Goal: Find specific page/section: Find specific page/section

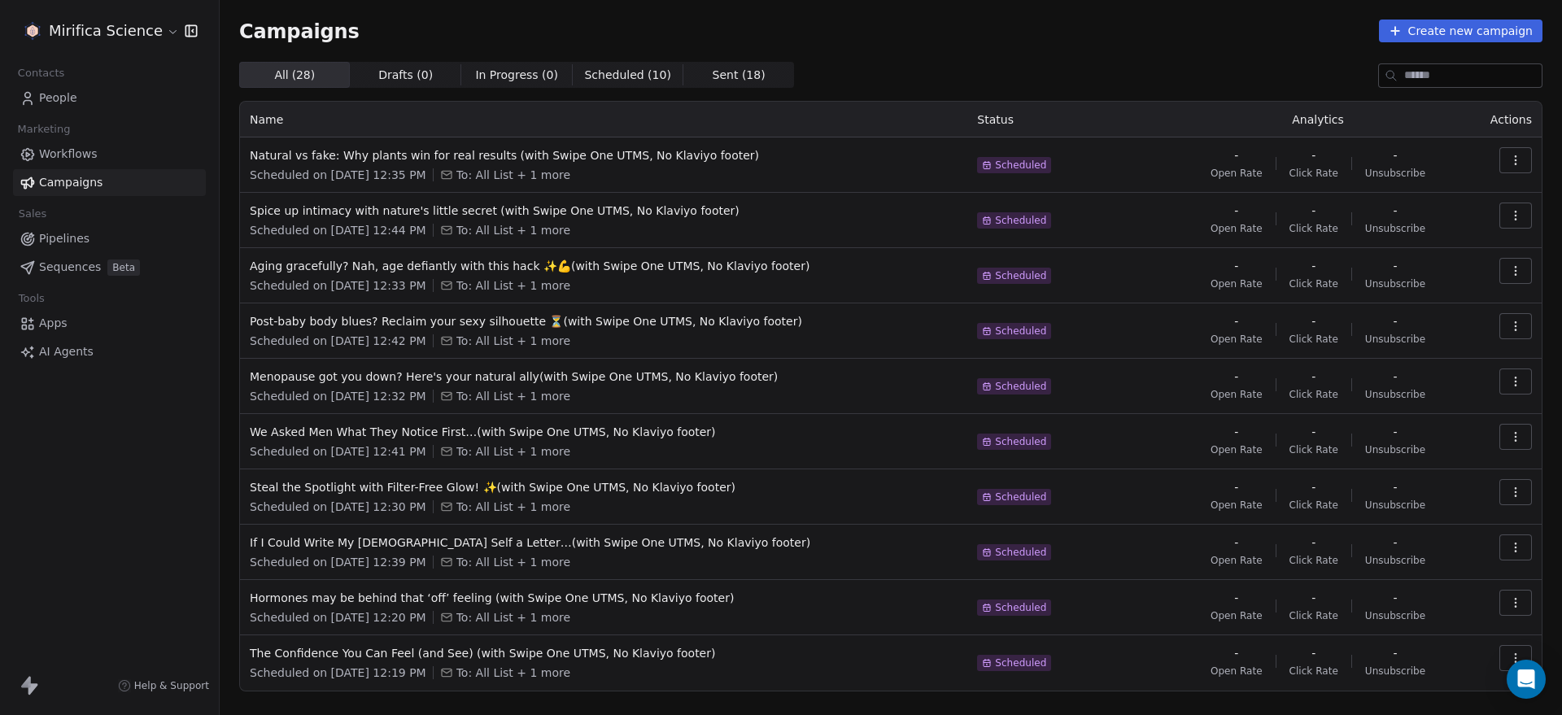
click at [713, 75] on span "Sent ( 18 )" at bounding box center [739, 75] width 53 height 17
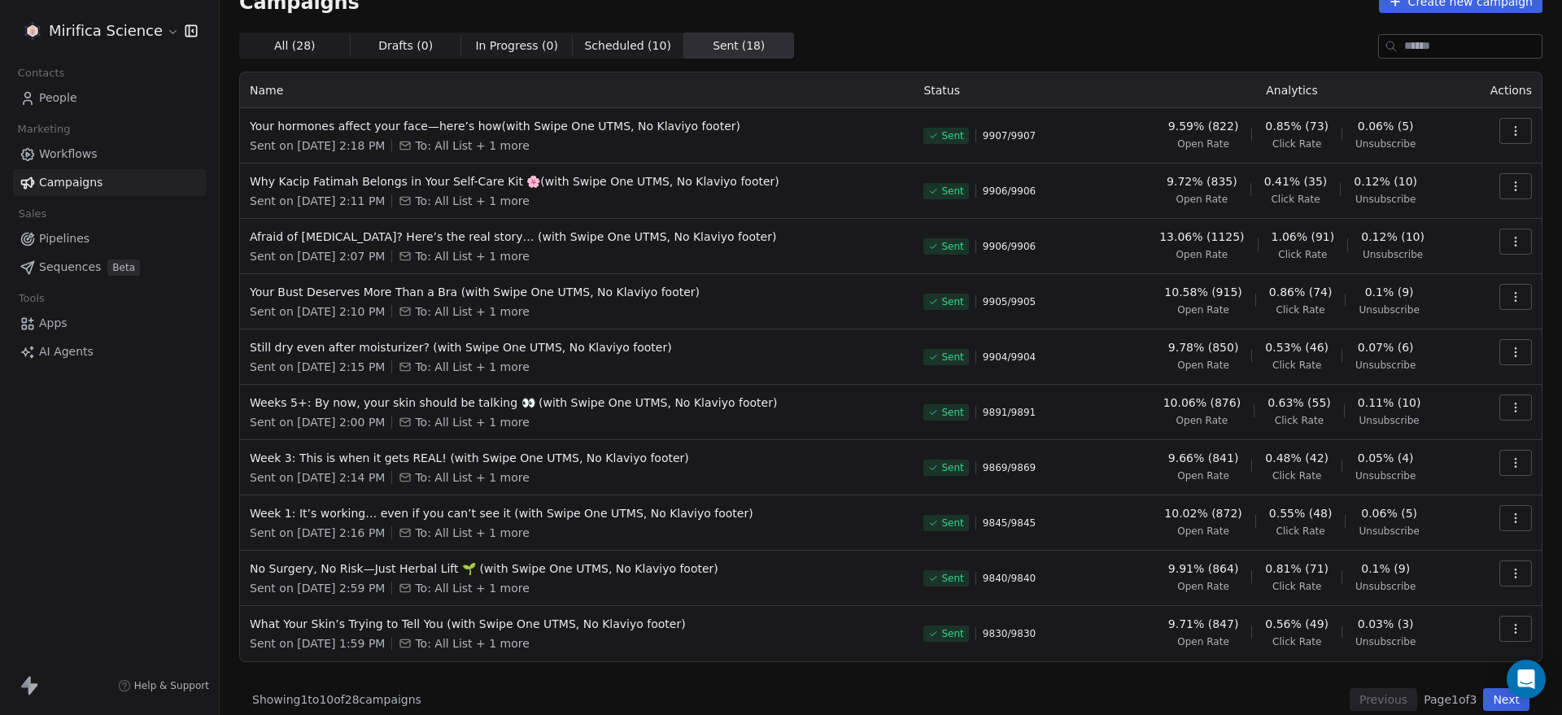
scroll to position [45, 0]
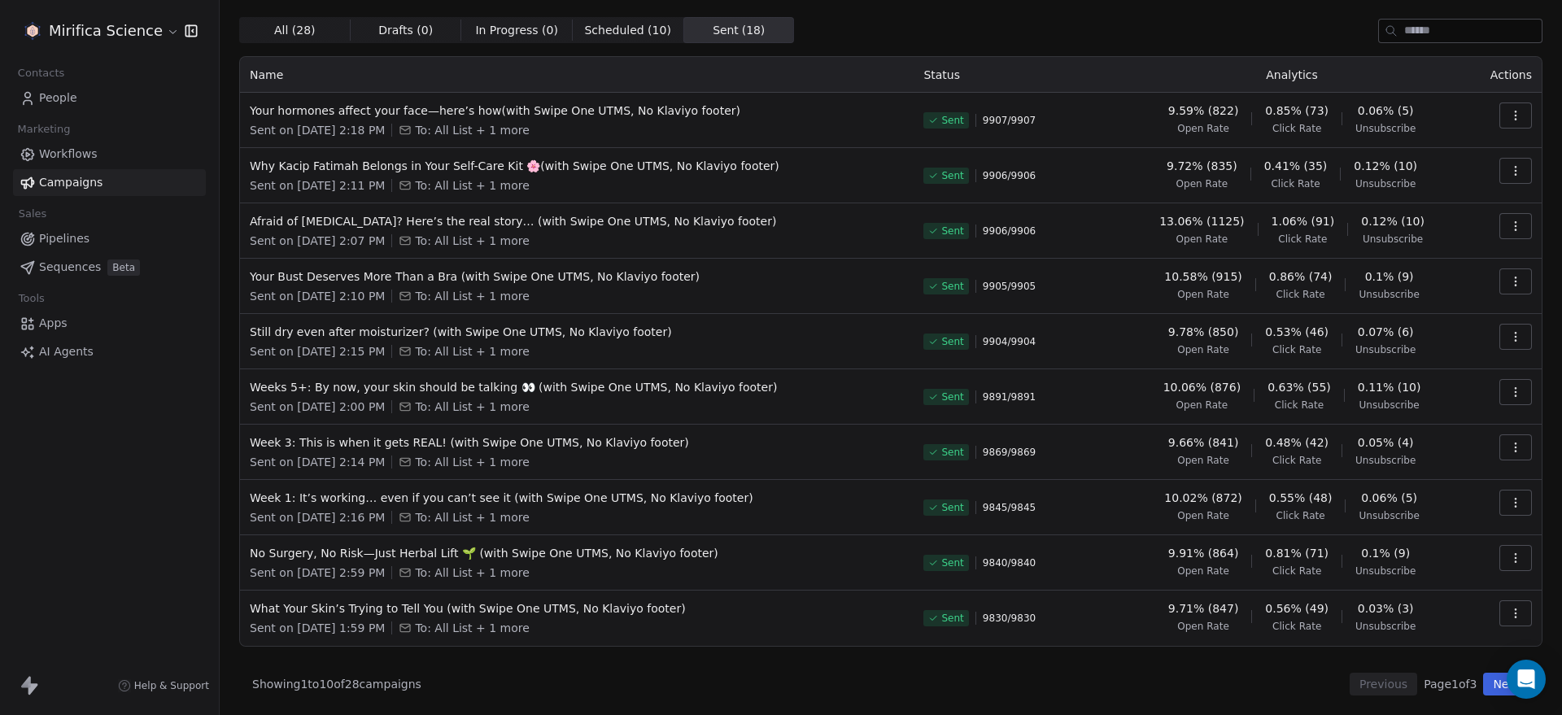
click at [1487, 683] on button "Next" at bounding box center [1506, 684] width 46 height 23
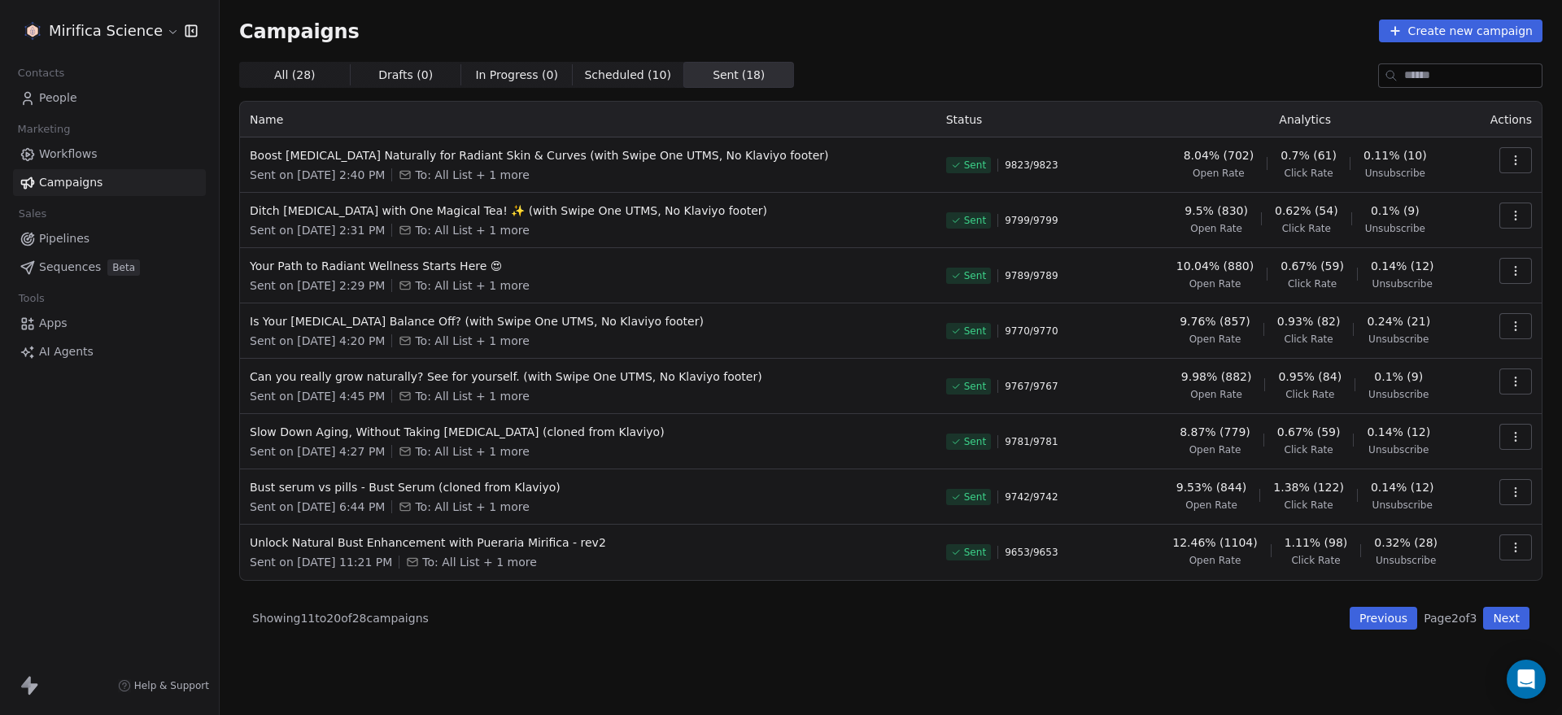
click at [1368, 618] on button "Previous" at bounding box center [1383, 618] width 68 height 23
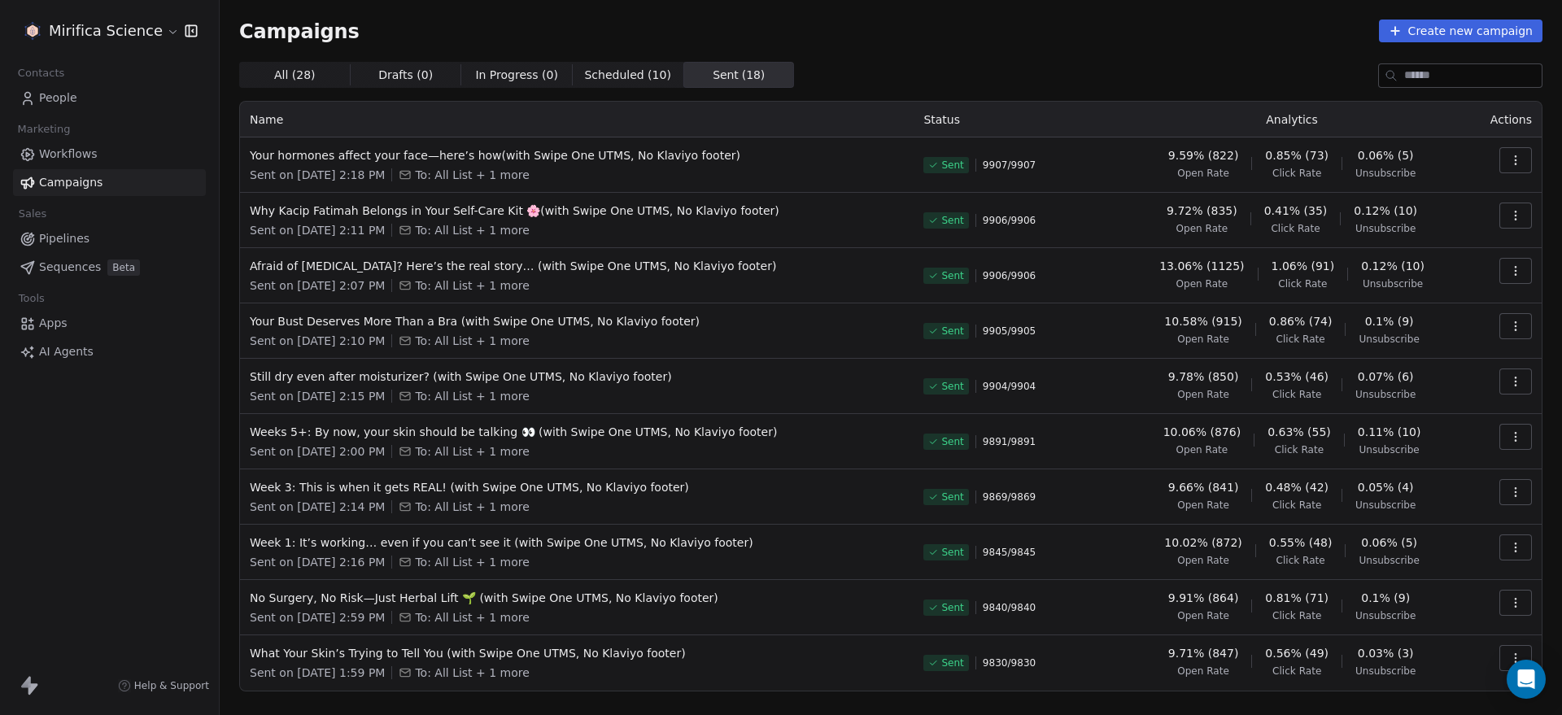
click at [102, 99] on link "People" at bounding box center [109, 98] width 193 height 27
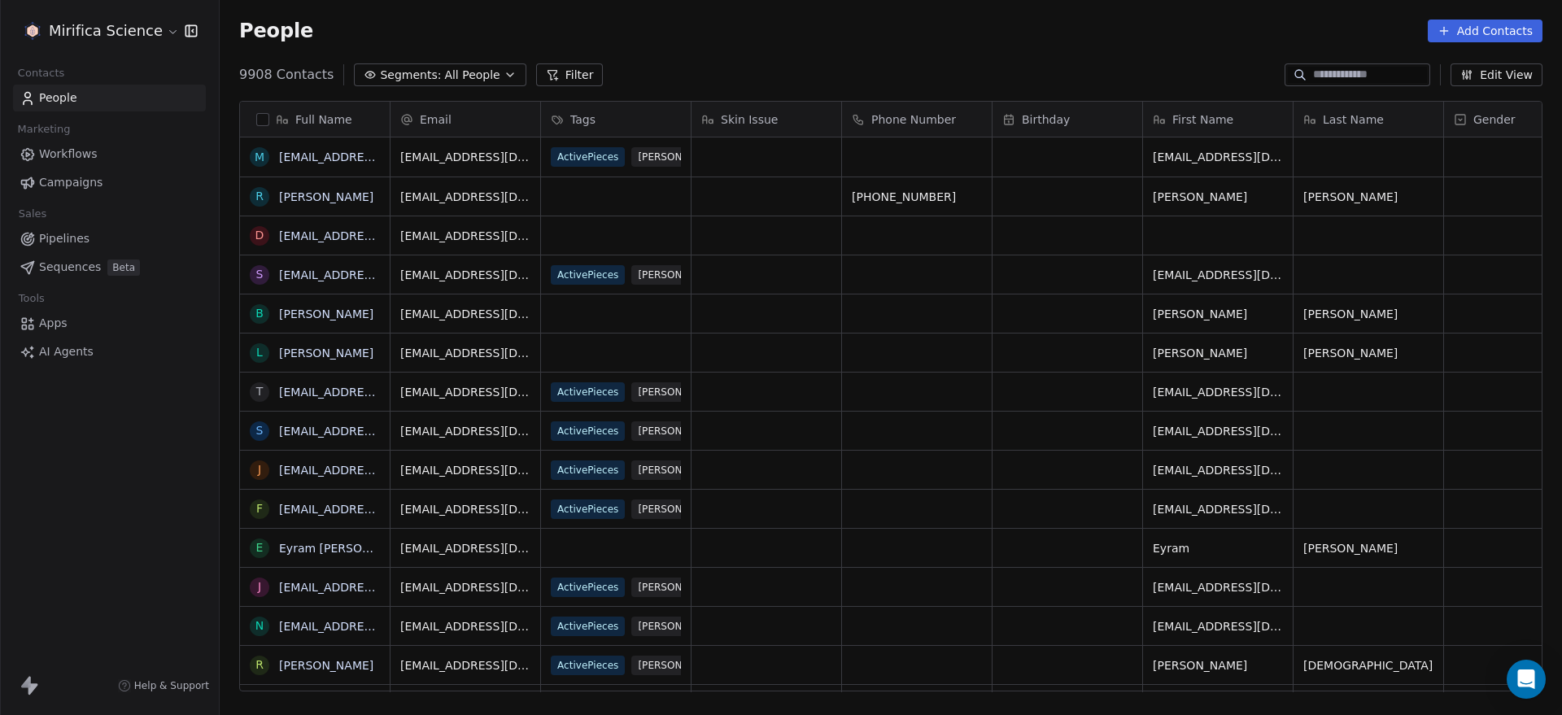
scroll to position [613, 1327]
click at [482, 68] on span "All People" at bounding box center [471, 75] width 55 height 17
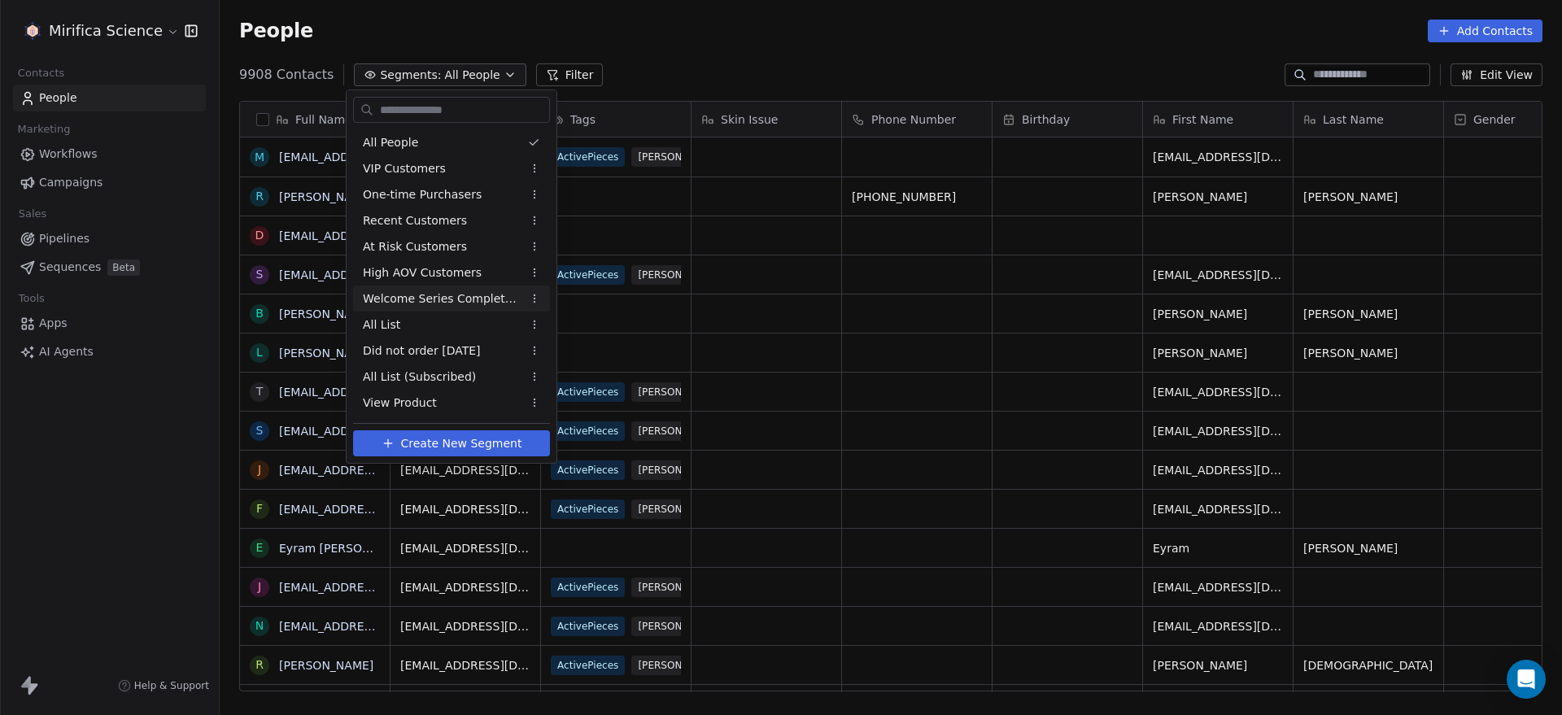
scroll to position [77, 0]
click at [460, 373] on span "WIP - List Clean Exclusions" at bounding box center [439, 377] width 152 height 17
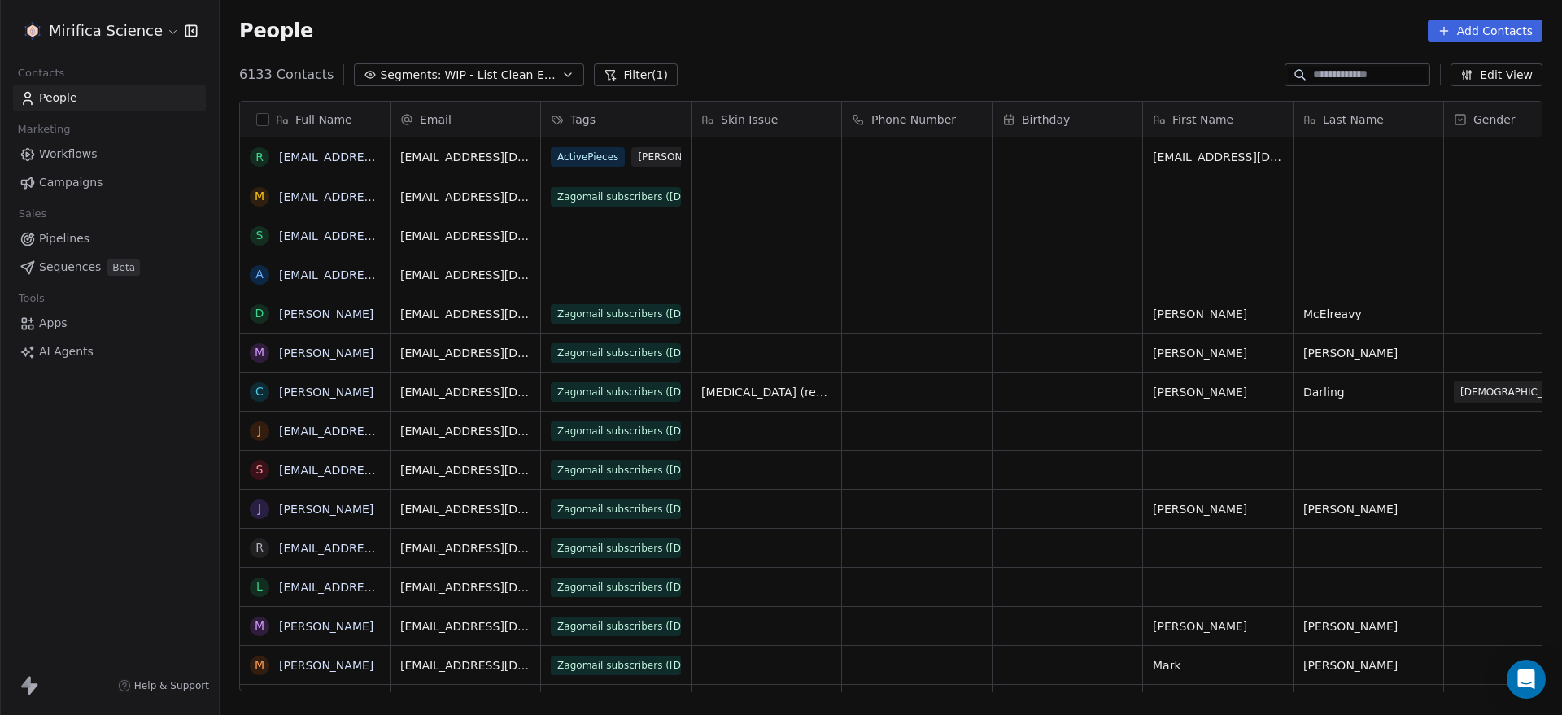
scroll to position [613, 1327]
click at [640, 76] on button "Filter (1)" at bounding box center [636, 74] width 84 height 23
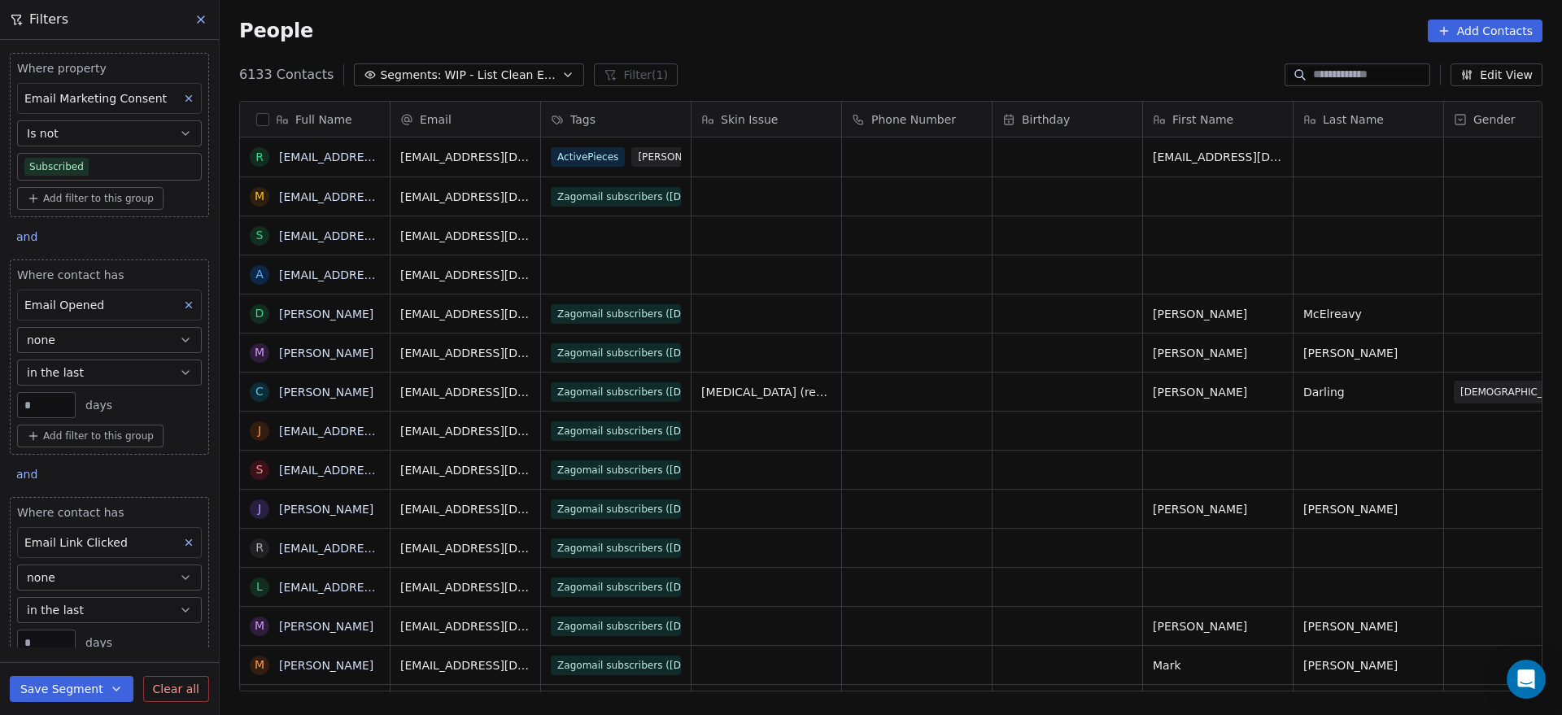
click at [113, 687] on icon "button" at bounding box center [116, 688] width 7 height 3
click at [145, 130] on button "Is not" at bounding box center [109, 133] width 185 height 26
